Goal: Check status: Check status

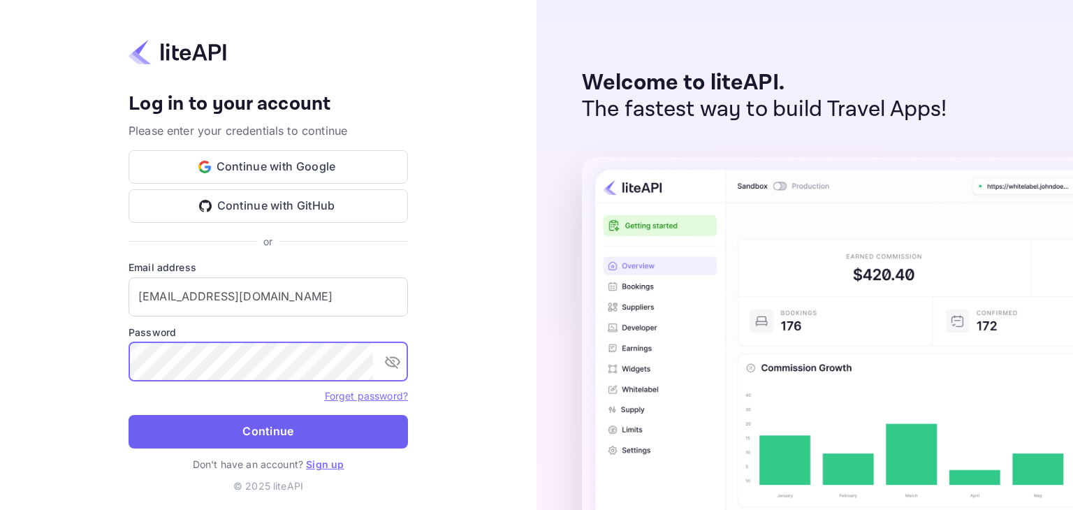
click at [228, 434] on button "Continue" at bounding box center [268, 432] width 279 height 34
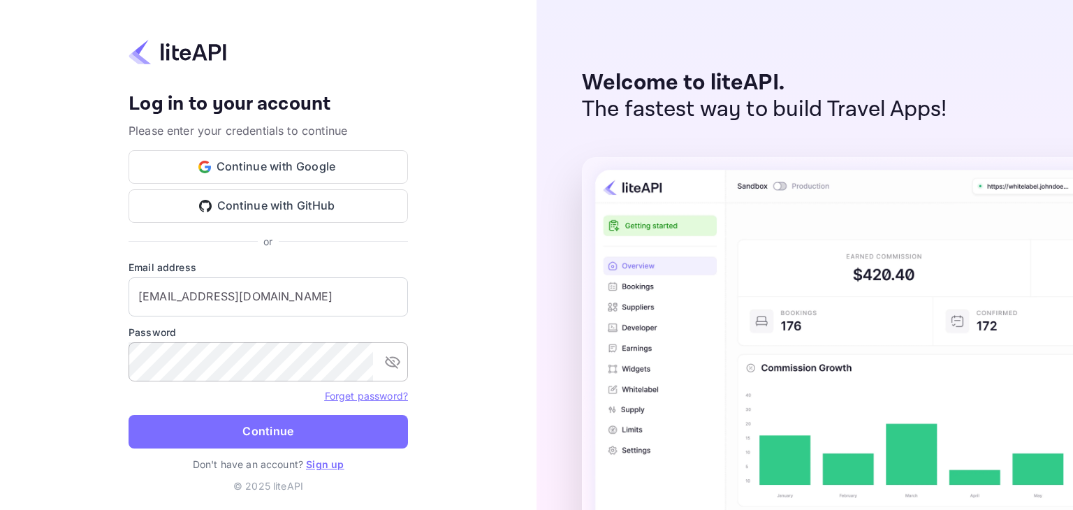
click at [393, 362] on icon "toggle password visibility" at bounding box center [392, 362] width 15 height 13
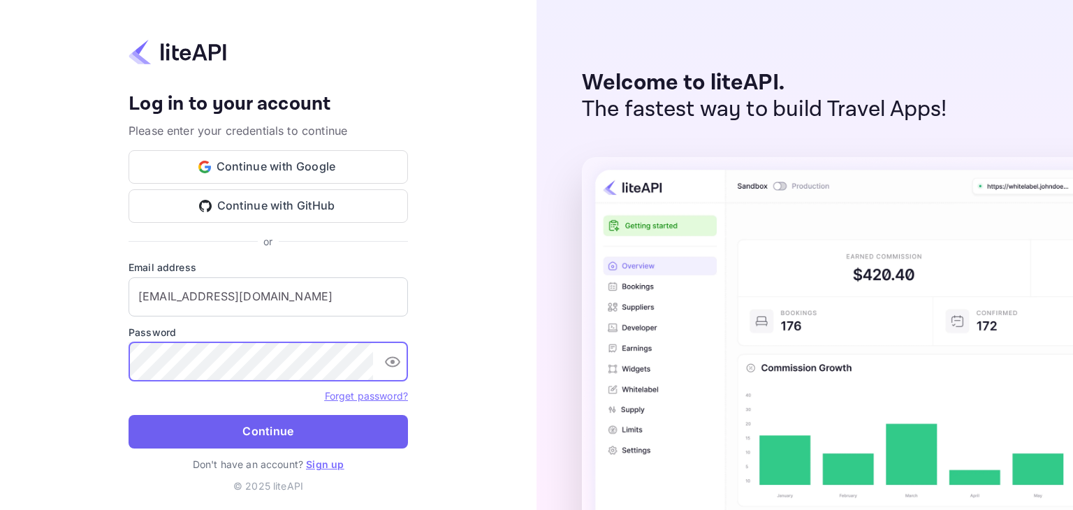
click at [257, 439] on button "Continue" at bounding box center [268, 432] width 279 height 34
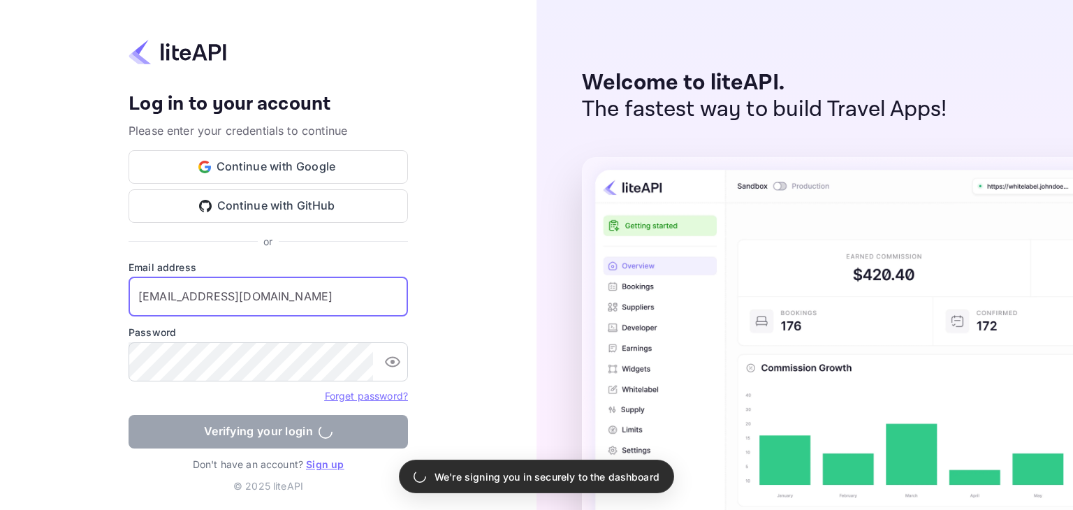
click at [142, 296] on input "zen.abddin@tbo.com" at bounding box center [268, 296] width 279 height 39
click at [265, 300] on input "zen.abddin@tbo.com" at bounding box center [268, 296] width 279 height 39
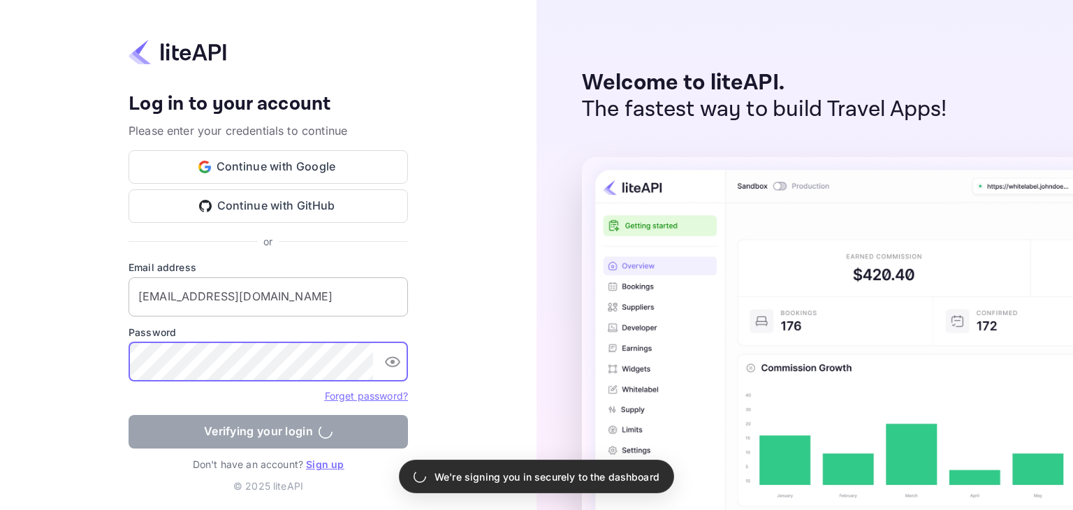
click at [323, 287] on input "zen.abddin@tbo.com" at bounding box center [268, 296] width 279 height 39
click at [279, 298] on input "zen.abddin@tbo.com" at bounding box center [268, 296] width 279 height 39
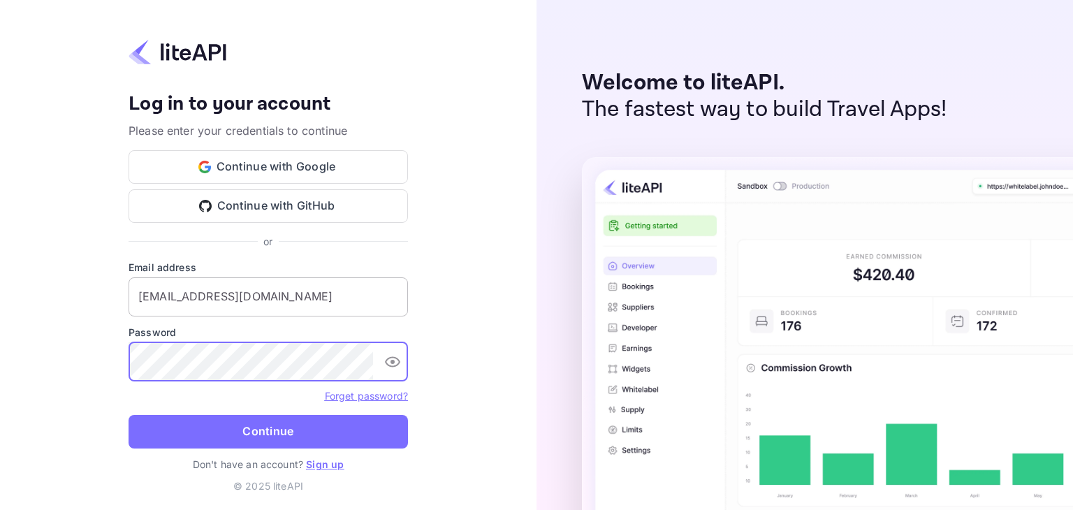
click at [267, 293] on input "zen.abddin@tbo.com" at bounding box center [268, 296] width 279 height 39
click at [76, 359] on div "Your account has been created successfully, a confirmation link has been sent t…" at bounding box center [268, 255] width 536 height 510
click at [230, 434] on button "Continue" at bounding box center [268, 432] width 279 height 34
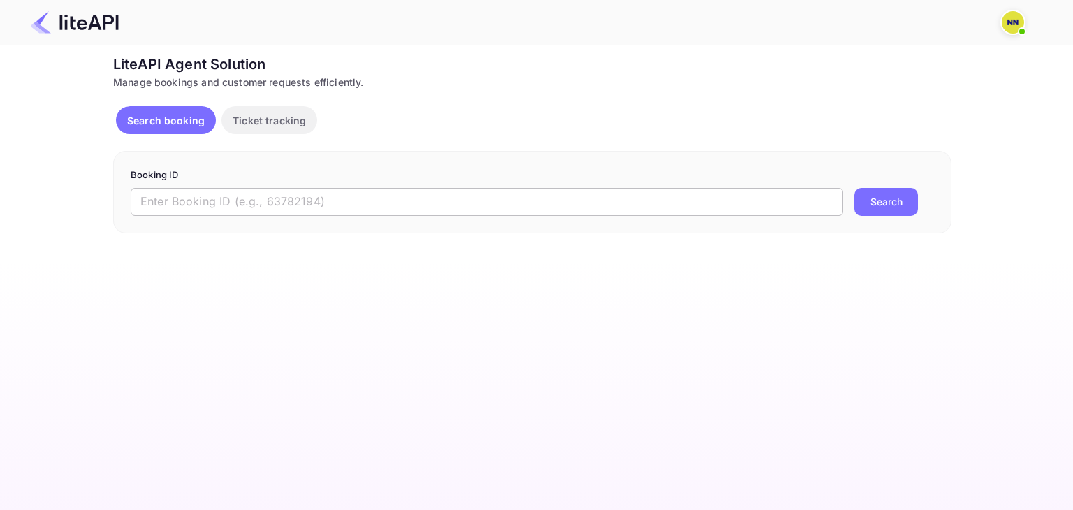
click at [325, 211] on input "text" at bounding box center [487, 202] width 712 height 28
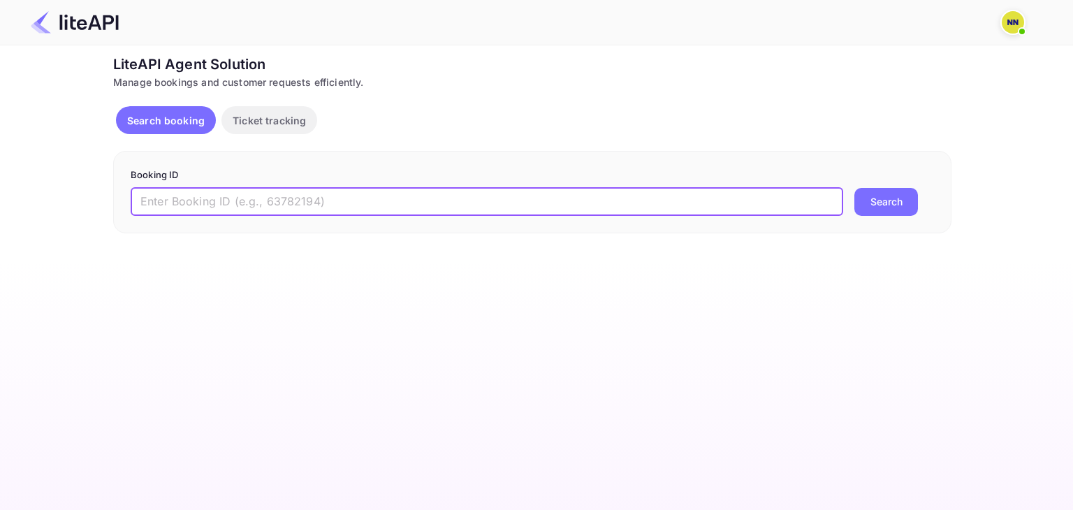
paste input "7990069"
type input "7990069"
click at [907, 207] on button "Search" at bounding box center [886, 202] width 64 height 28
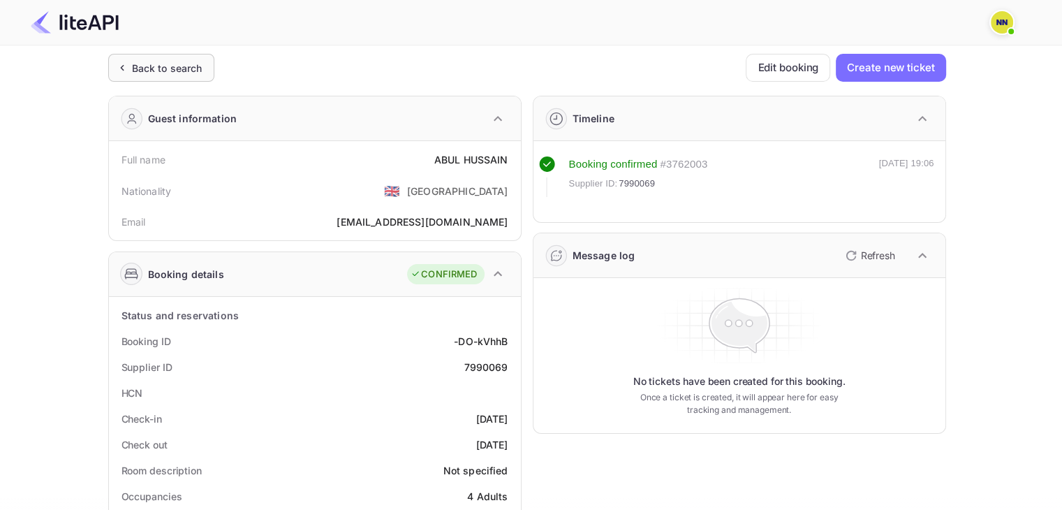
click at [149, 61] on div "Back to search" at bounding box center [167, 68] width 71 height 15
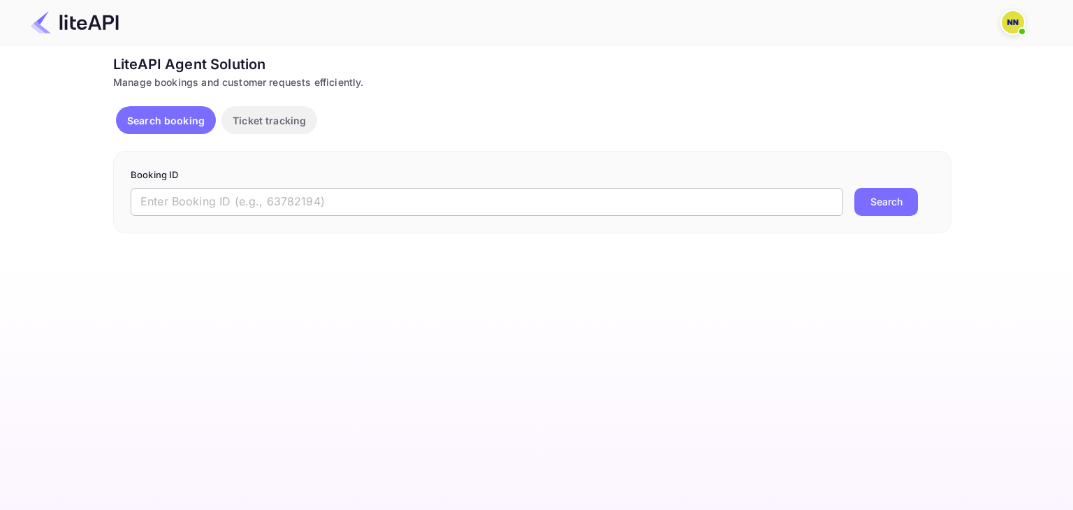
click at [652, 203] on input "text" at bounding box center [487, 202] width 712 height 28
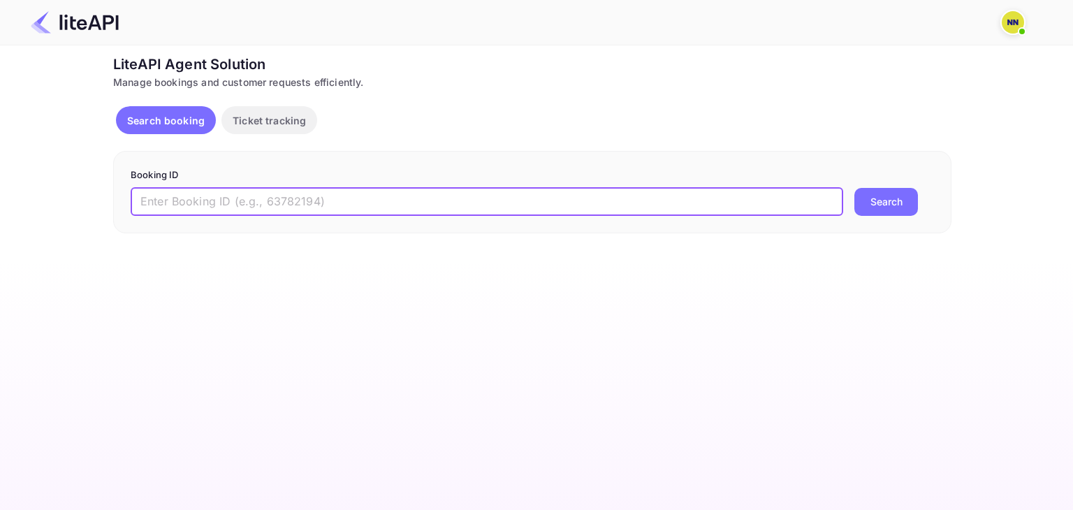
paste input "9023358"
type input "9023358"
click at [854, 188] on button "Search" at bounding box center [886, 202] width 64 height 28
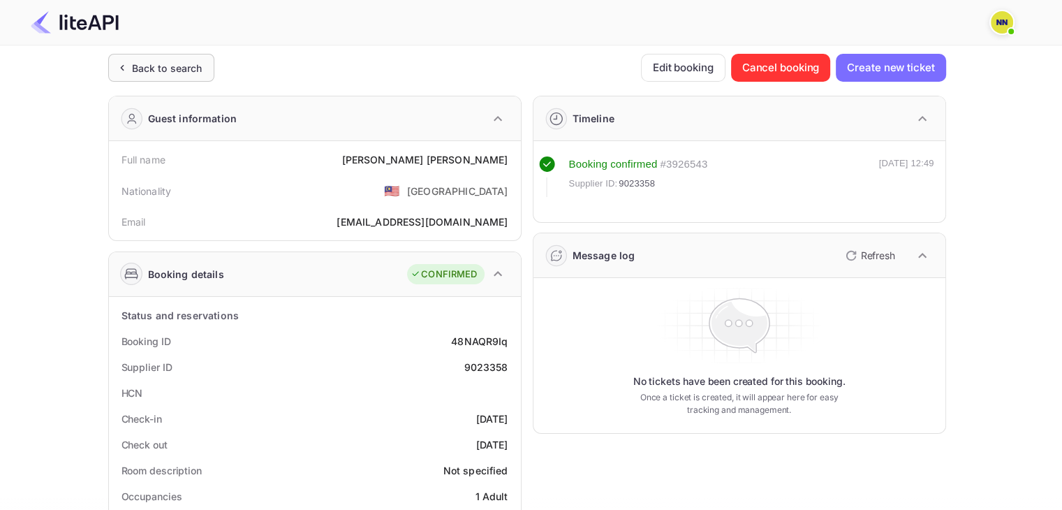
click at [175, 76] on div "Back to search" at bounding box center [161, 68] width 106 height 28
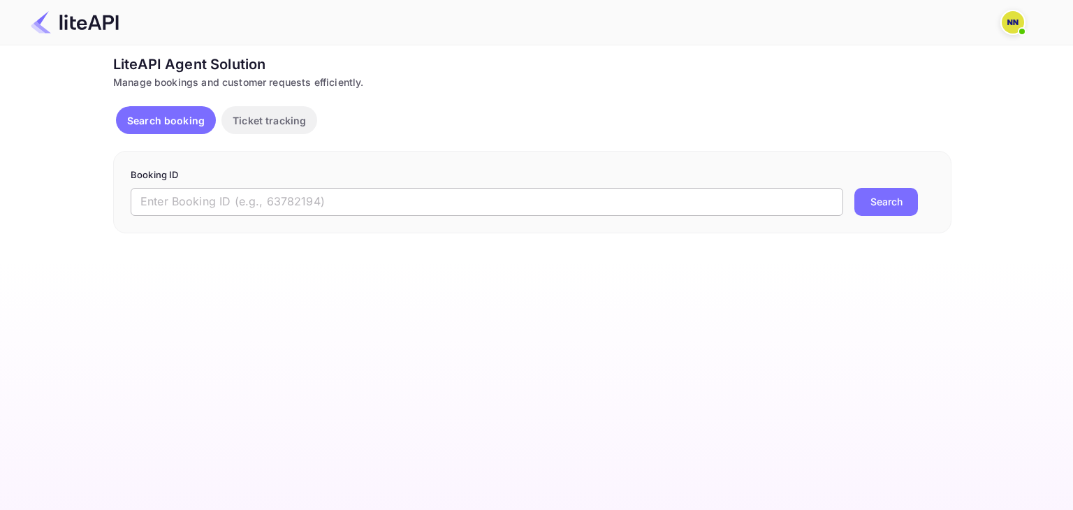
click at [701, 205] on input "text" at bounding box center [487, 202] width 712 height 28
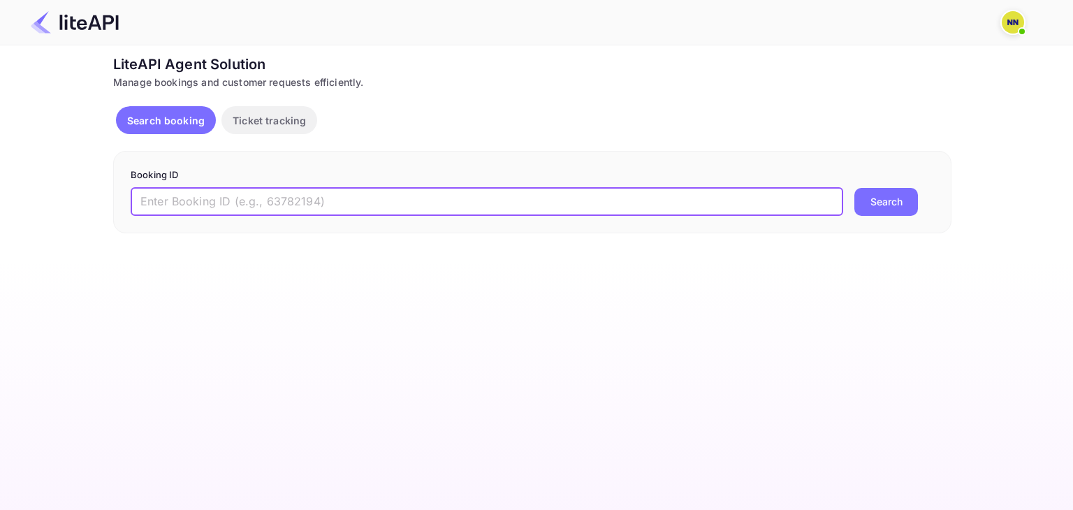
paste input "7135469"
click at [841, 207] on input "7135469" at bounding box center [487, 202] width 712 height 28
type input "7135469"
click at [897, 202] on button "Search" at bounding box center [886, 202] width 64 height 28
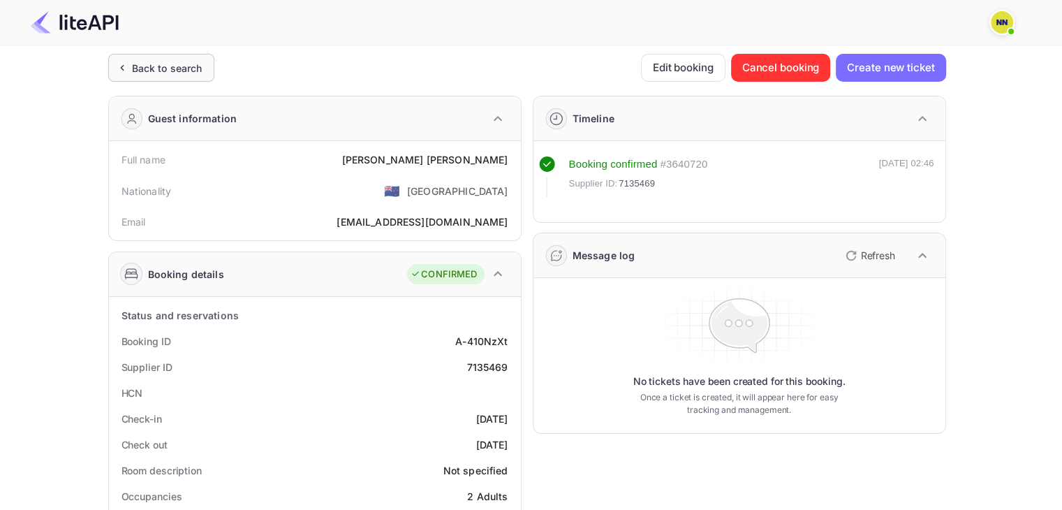
click at [142, 73] on div "Back to search" at bounding box center [167, 68] width 71 height 15
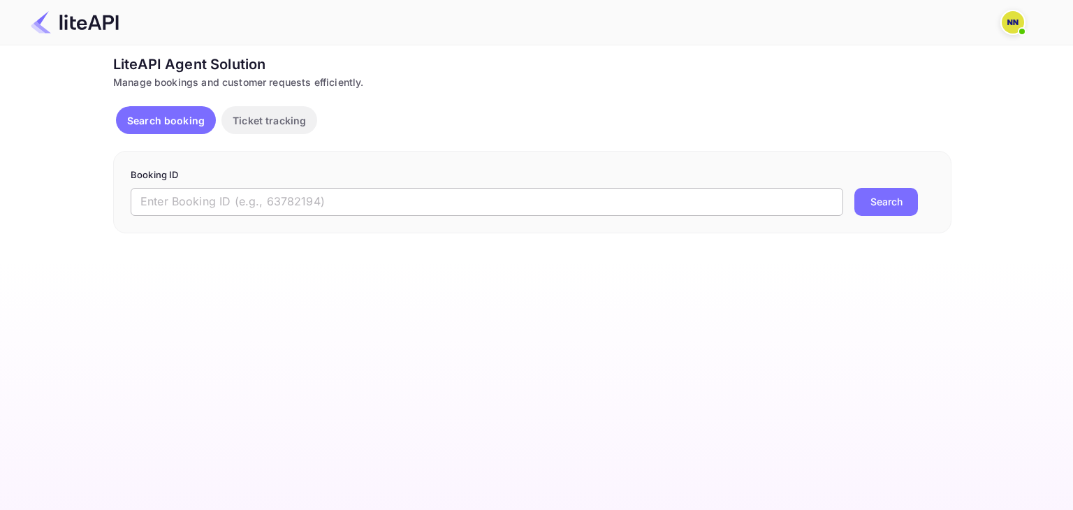
drag, startPoint x: 441, startPoint y: 196, endPoint x: 460, endPoint y: 195, distance: 18.9
click at [441, 196] on input "text" at bounding box center [487, 202] width 712 height 28
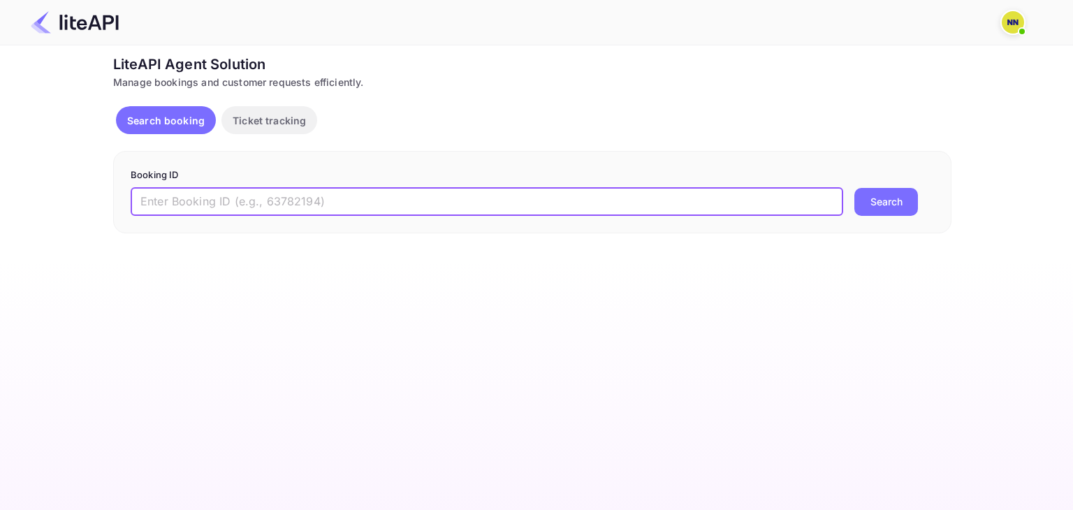
paste input "8987695"
type input "8987695"
click at [883, 206] on button "Search" at bounding box center [886, 202] width 64 height 28
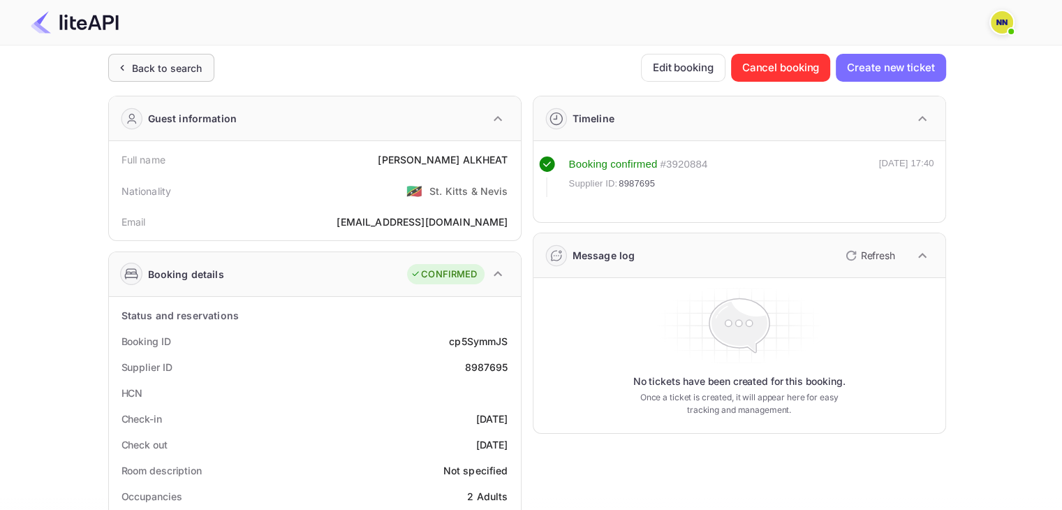
click at [154, 68] on div "Back to search" at bounding box center [167, 68] width 71 height 15
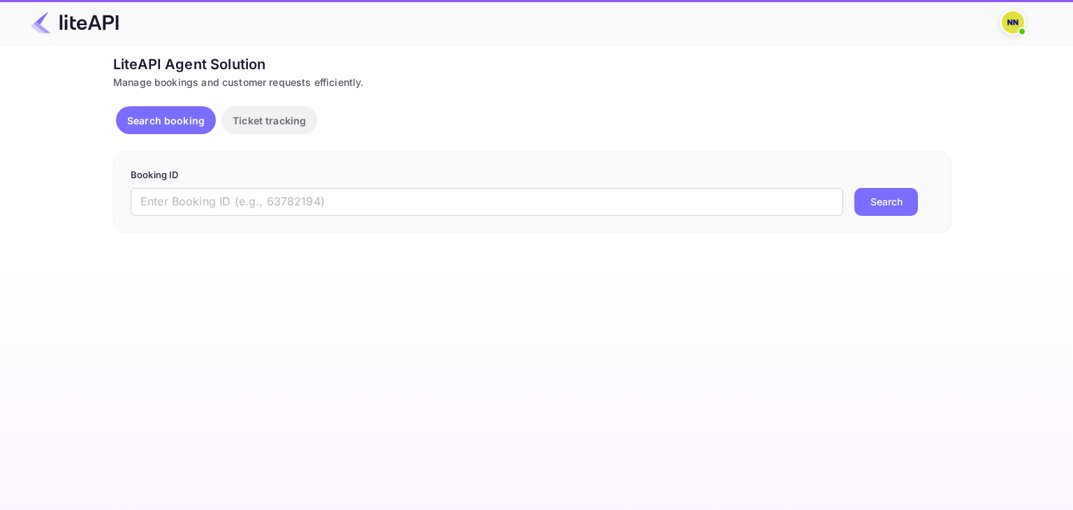
drag, startPoint x: 380, startPoint y: 205, endPoint x: 721, endPoint y: 243, distance: 343.0
click at [380, 205] on input "text" at bounding box center [487, 202] width 712 height 28
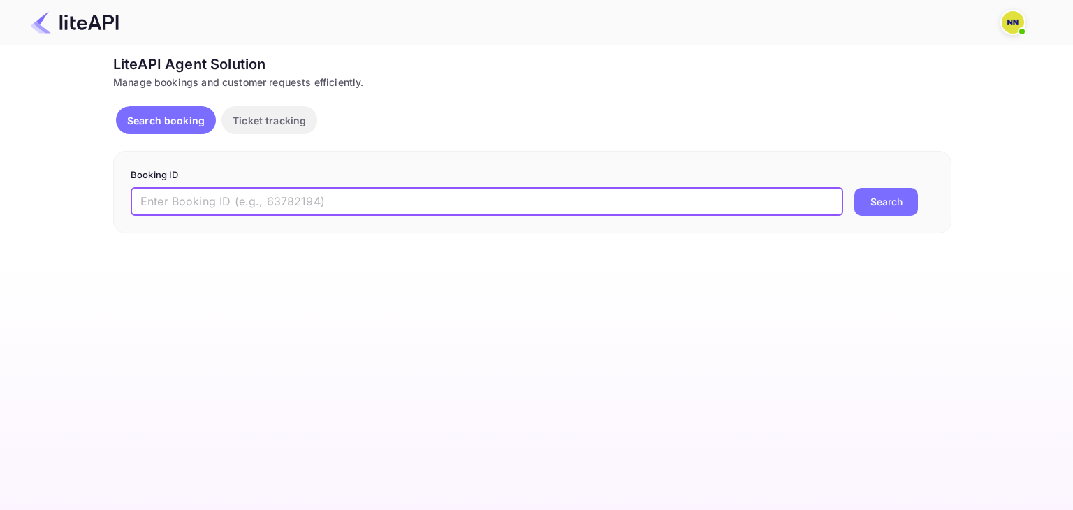
paste input "8915206"
type input "8915206"
click at [854, 188] on button "Search" at bounding box center [886, 202] width 64 height 28
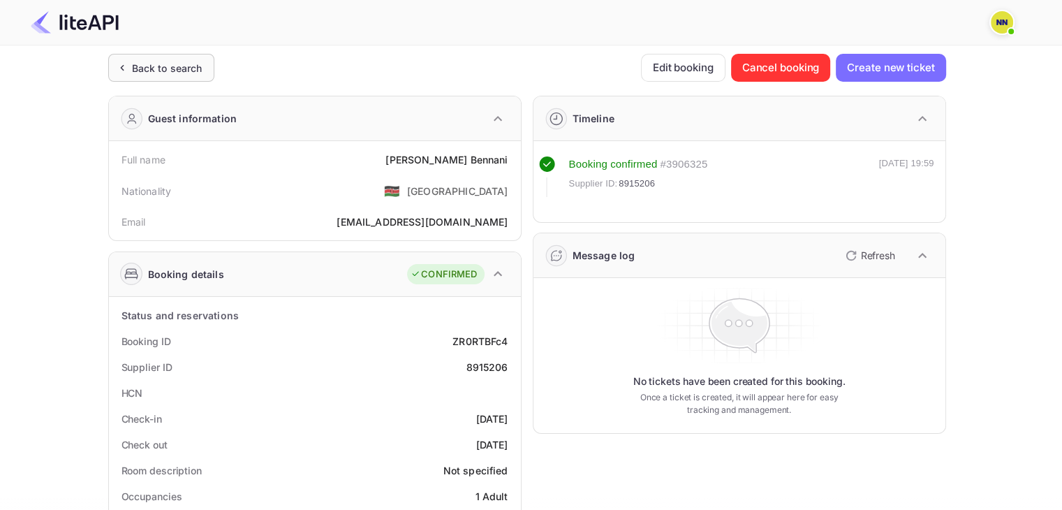
click at [154, 58] on div "Back to search" at bounding box center [161, 68] width 106 height 28
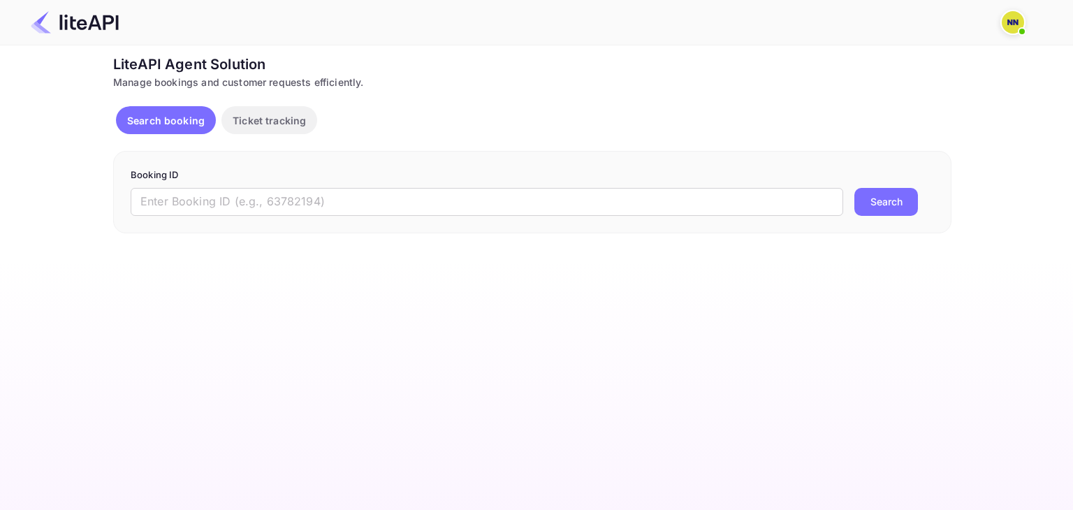
click at [291, 182] on form "Booking ID ​ Search" at bounding box center [532, 191] width 803 height 47
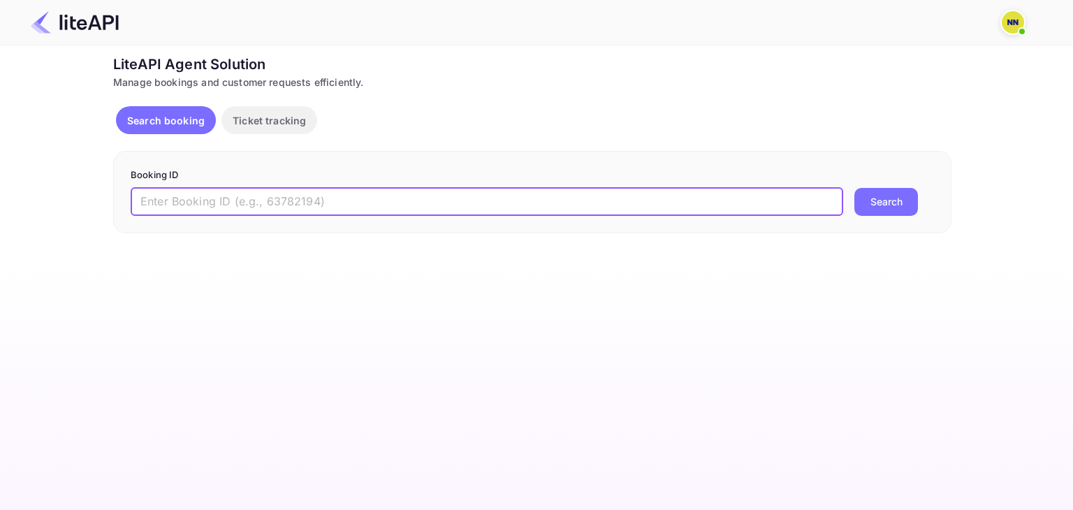
click at [301, 203] on input "text" at bounding box center [487, 202] width 712 height 28
paste input "8790147"
type input "8790147"
click at [867, 201] on button "Search" at bounding box center [886, 202] width 64 height 28
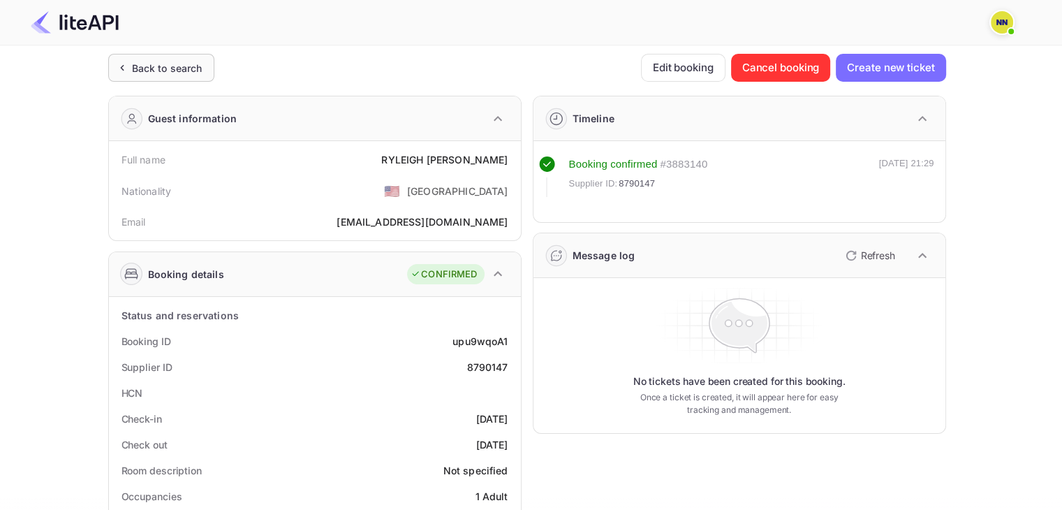
click at [196, 72] on div "Back to search" at bounding box center [167, 68] width 71 height 15
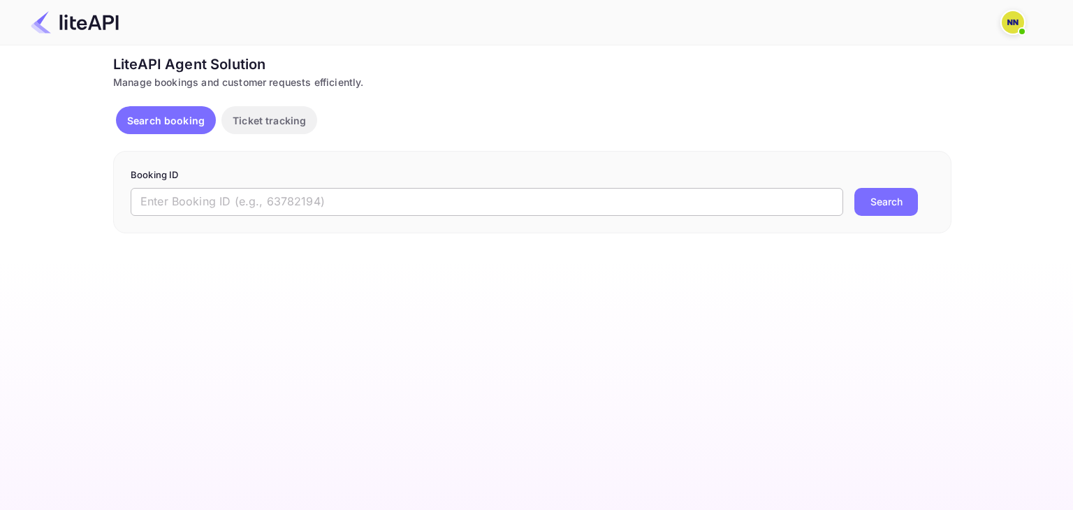
click at [362, 202] on input "text" at bounding box center [487, 202] width 712 height 28
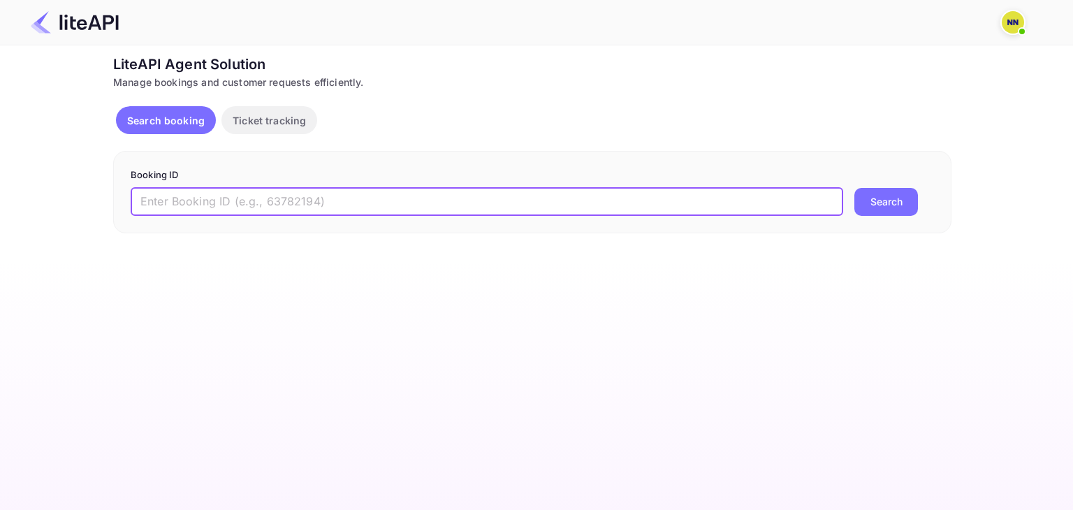
paste input "8999645"
type input "8999645"
click at [874, 207] on button "Search" at bounding box center [886, 202] width 64 height 28
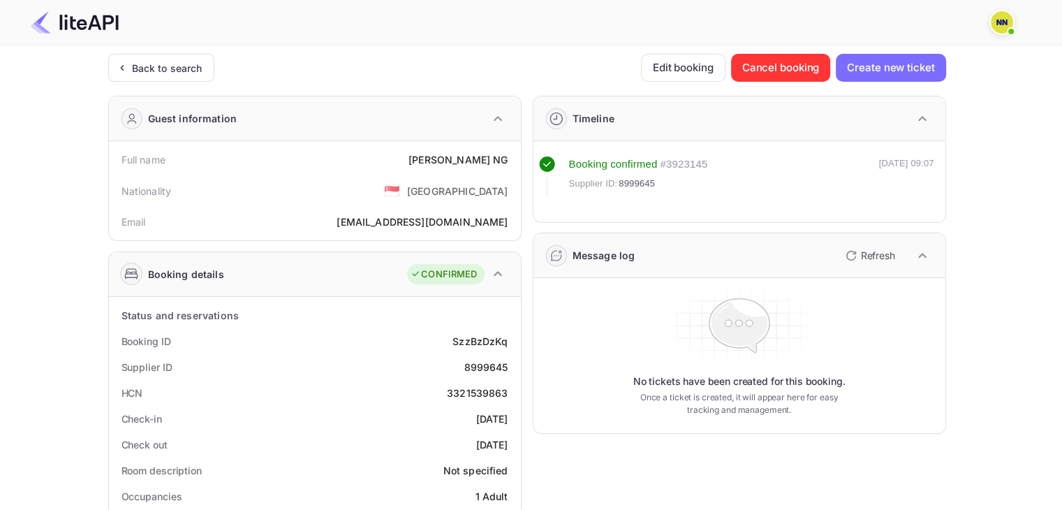
click at [481, 387] on div "3321539863" at bounding box center [477, 393] width 61 height 15
copy div "3321539863"
click at [152, 73] on div "Back to search" at bounding box center [167, 68] width 71 height 15
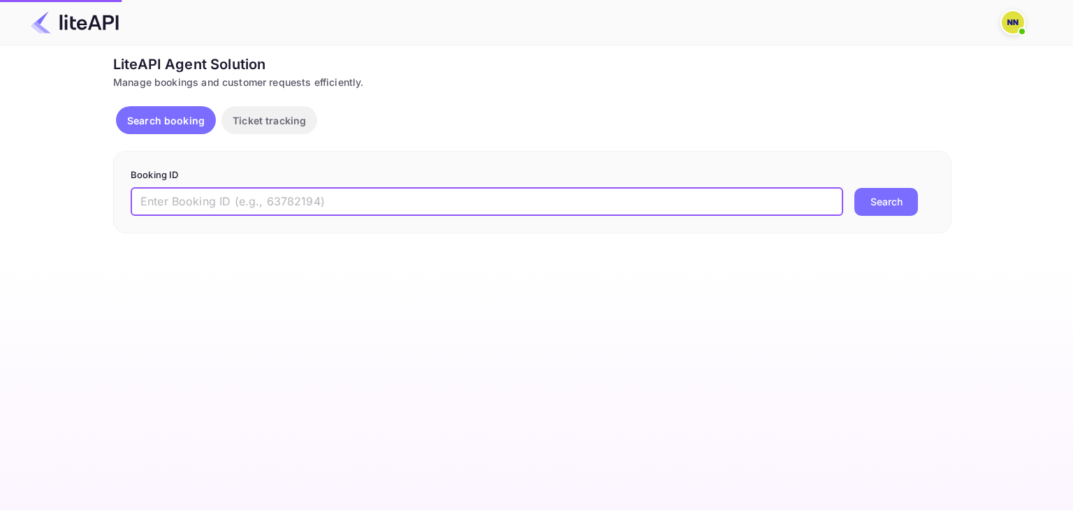
drag, startPoint x: 500, startPoint y: 196, endPoint x: 520, endPoint y: 196, distance: 19.6
click at [500, 196] on input "text" at bounding box center [487, 202] width 712 height 28
paste input "7667845"
type input "7667845"
click at [854, 188] on button "Search" at bounding box center [886, 202] width 64 height 28
